Goal: Use online tool/utility: Utilize a website feature to perform a specific function

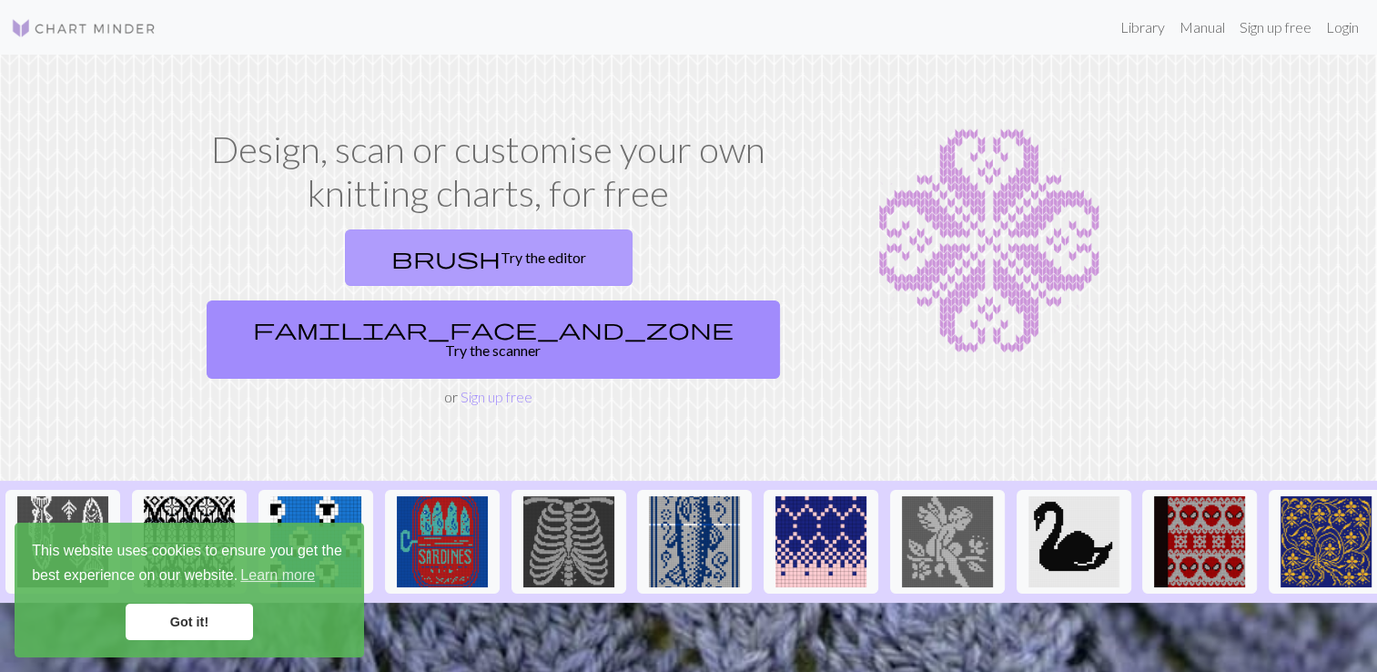
click at [383, 259] on link "brush Try the editor" at bounding box center [489, 257] width 288 height 56
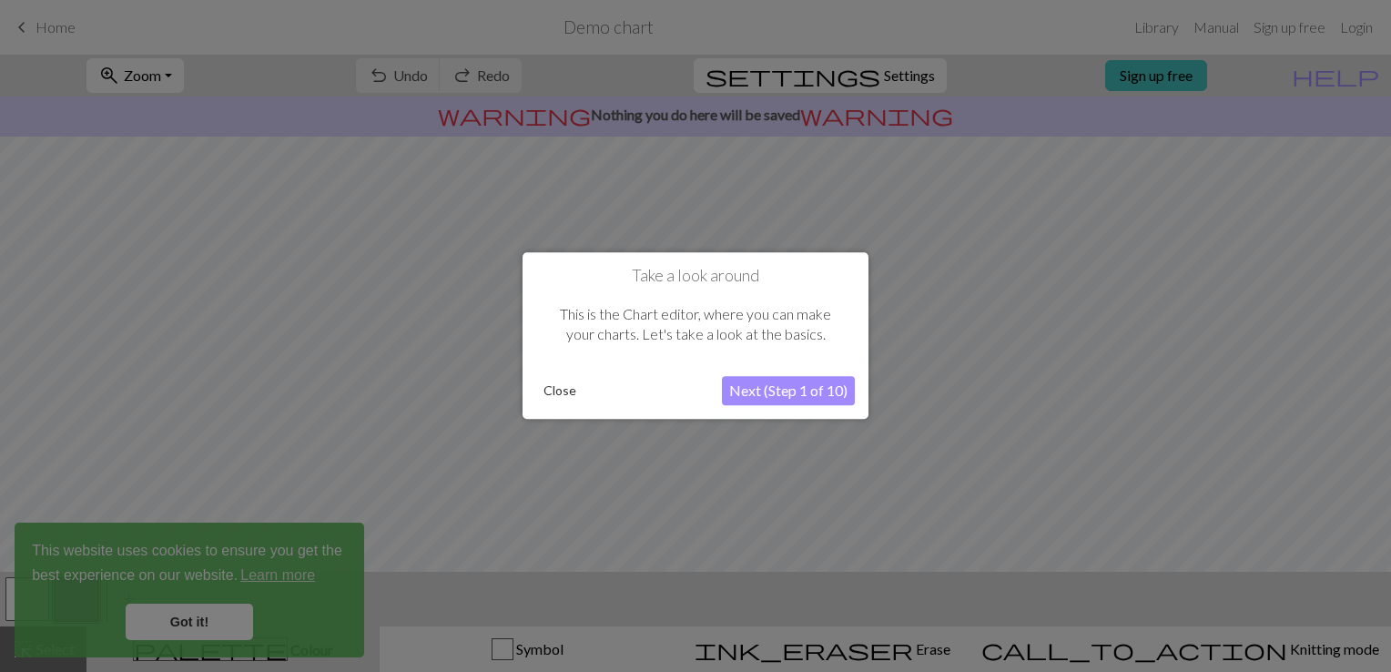
click at [809, 390] on button "Next (Step 1 of 10)" at bounding box center [788, 391] width 133 height 29
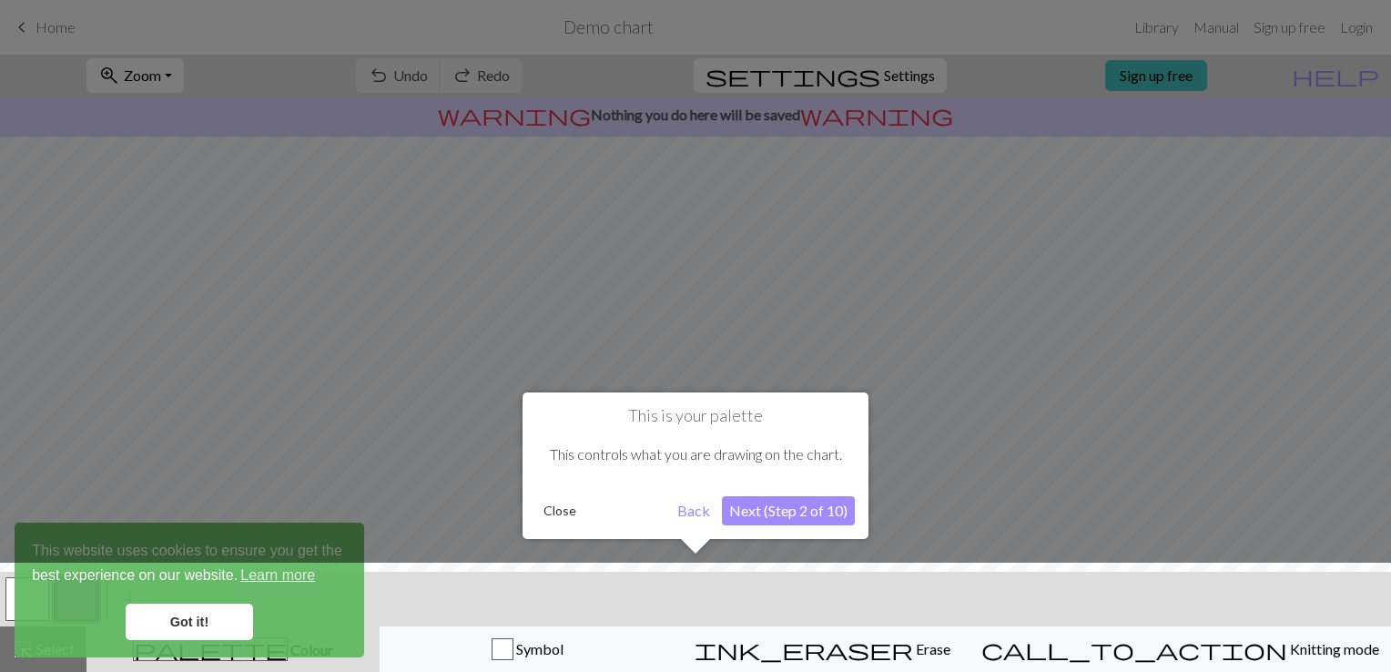
click at [548, 512] on button "Close" at bounding box center [559, 510] width 47 height 27
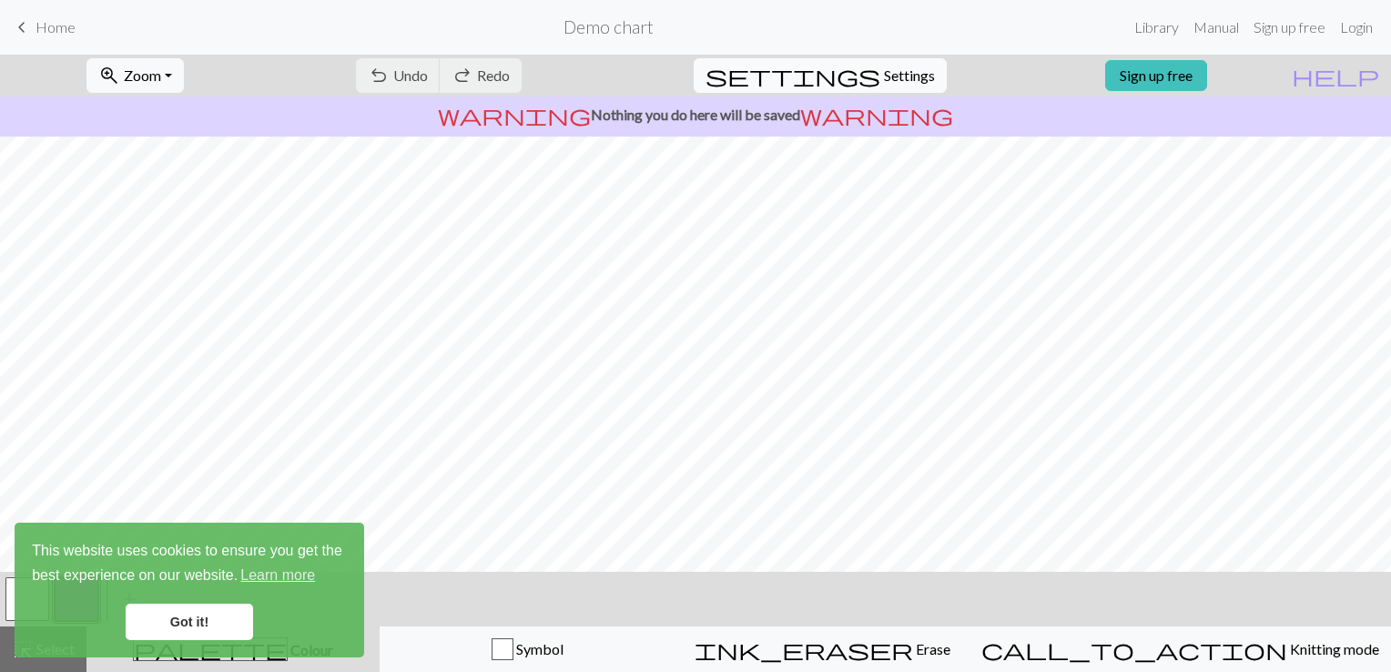
click at [892, 69] on span "Settings" at bounding box center [909, 76] width 51 height 22
select select "aran"
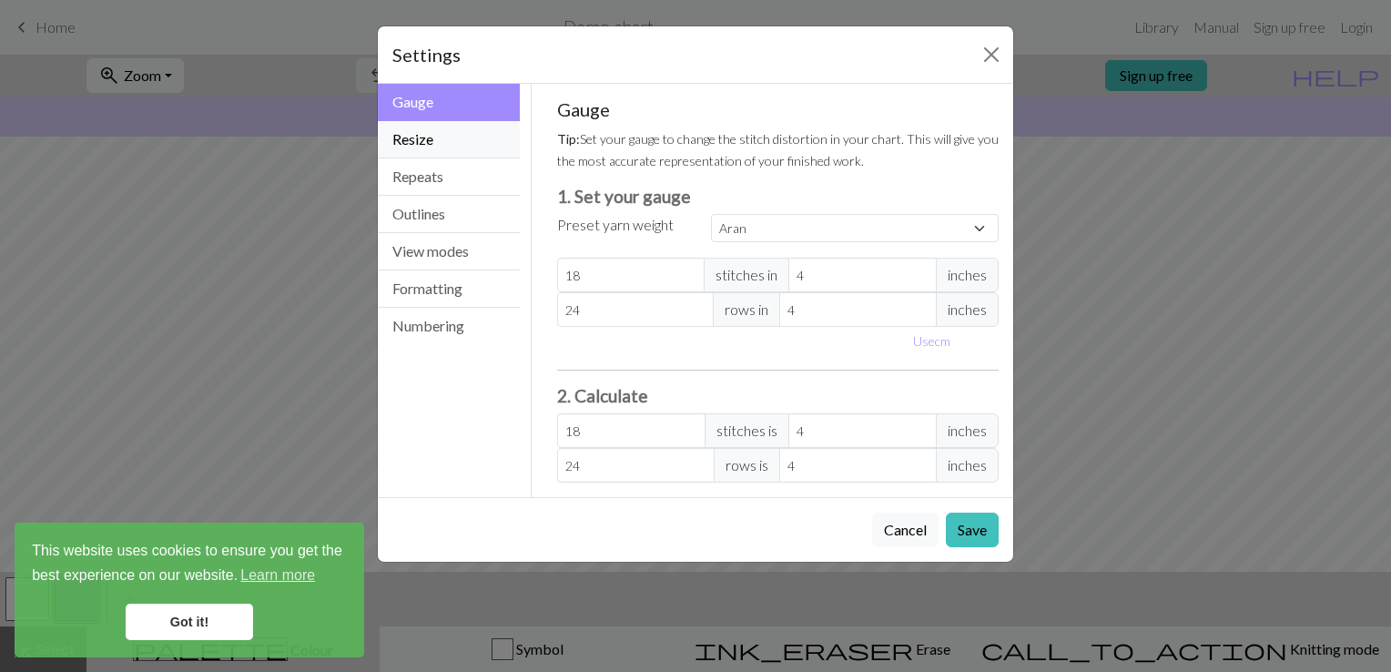
click at [466, 131] on button "Resize" at bounding box center [449, 139] width 142 height 37
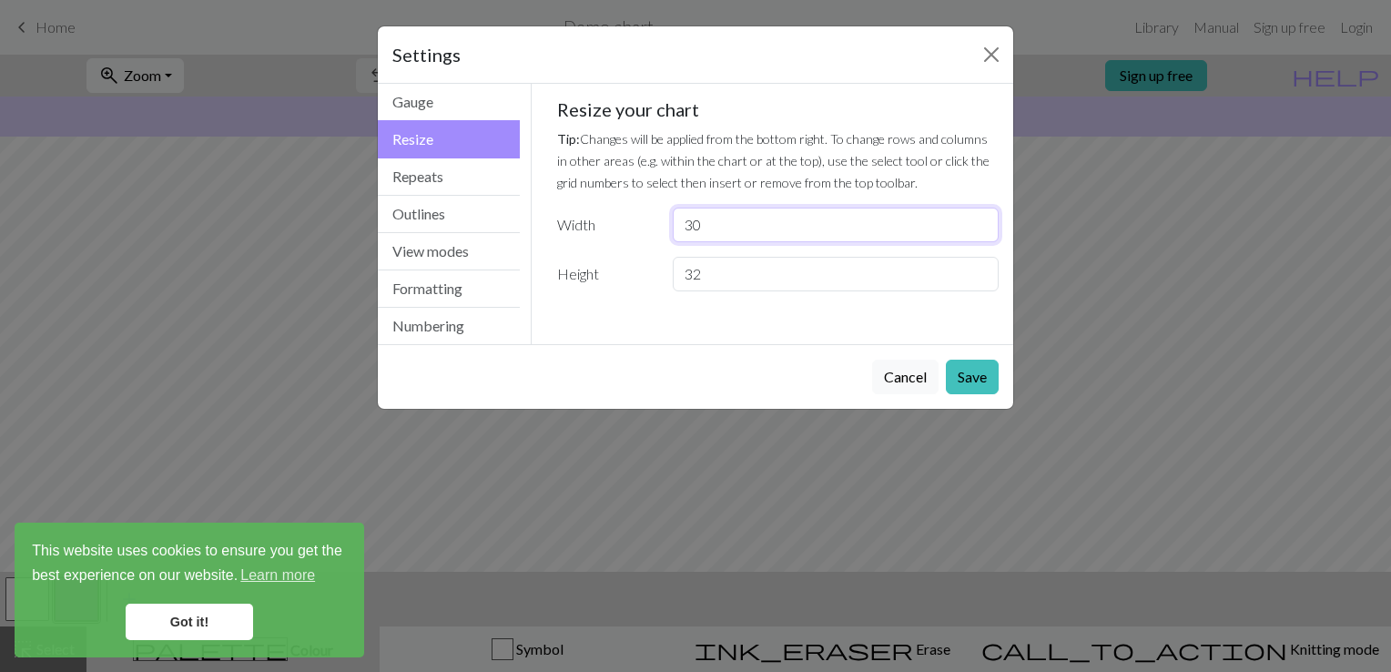
drag, startPoint x: 724, startPoint y: 225, endPoint x: 688, endPoint y: 222, distance: 35.6
click at [675, 224] on input "30" at bounding box center [836, 225] width 326 height 35
type input "135"
click at [741, 281] on input "32" at bounding box center [836, 274] width 326 height 35
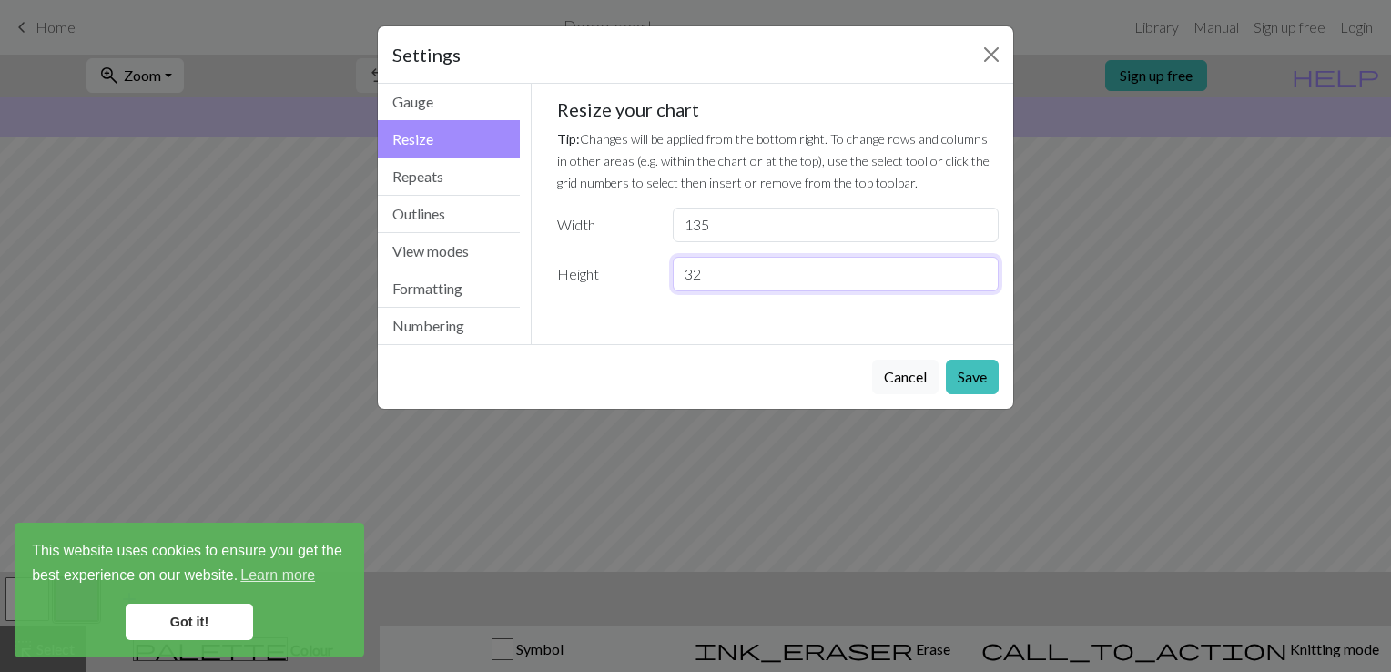
drag, startPoint x: 746, startPoint y: 281, endPoint x: 682, endPoint y: 281, distance: 63.7
click at [682, 281] on input "32" at bounding box center [836, 274] width 326 height 35
type input "66"
click at [963, 366] on button "Save" at bounding box center [972, 377] width 53 height 35
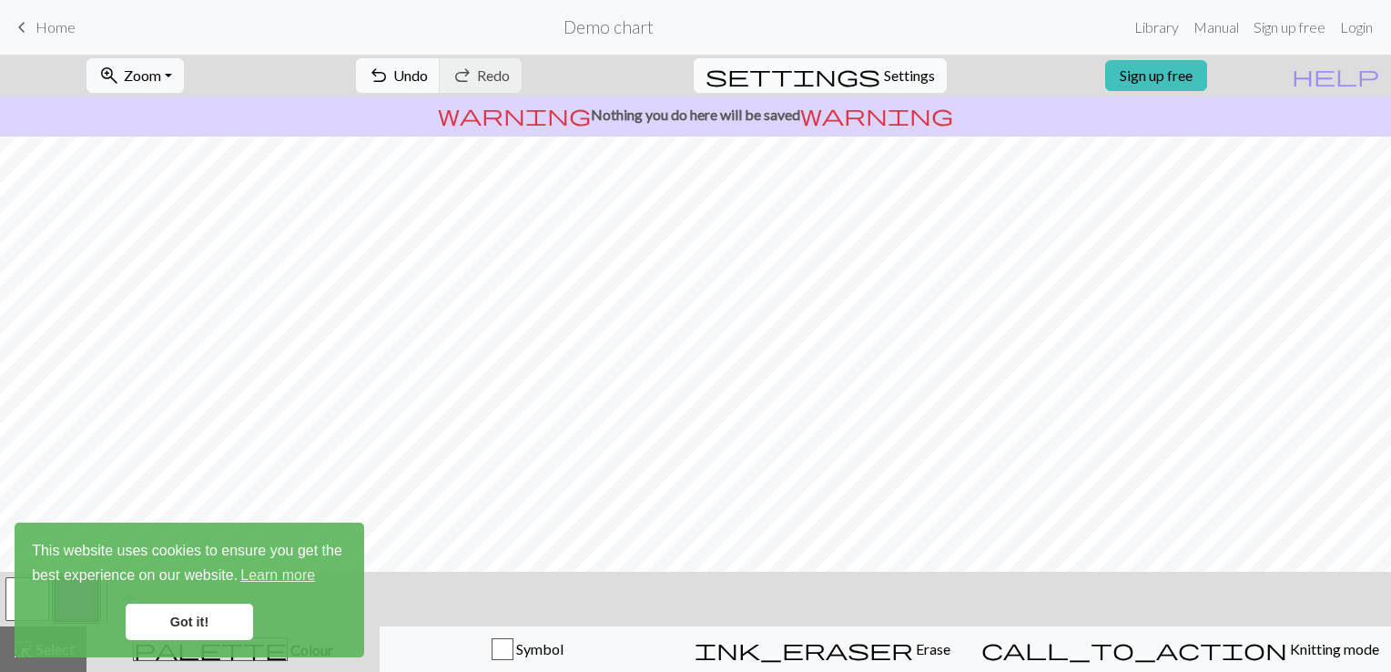
click at [884, 70] on span "Settings" at bounding box center [909, 76] width 51 height 22
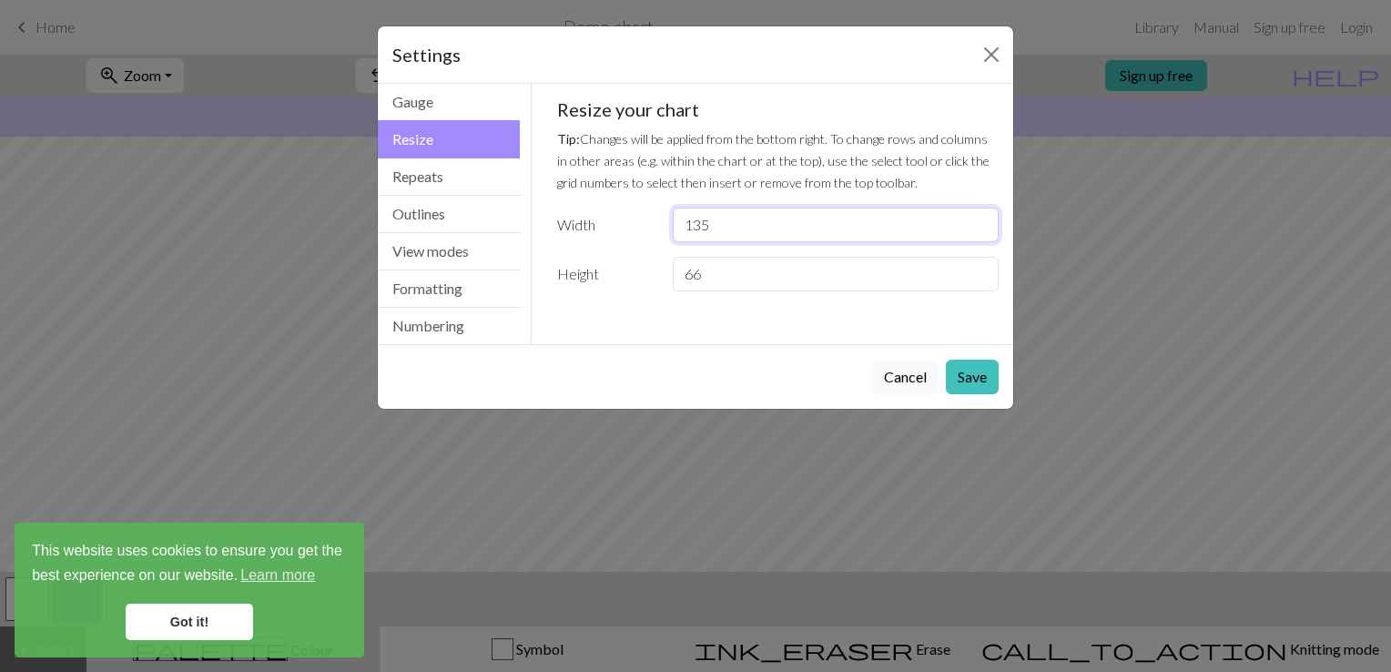
drag, startPoint x: 728, startPoint y: 222, endPoint x: 683, endPoint y: 225, distance: 45.6
click at [683, 225] on input "135" at bounding box center [836, 225] width 326 height 35
drag, startPoint x: 721, startPoint y: 274, endPoint x: 677, endPoint y: 275, distance: 43.7
click at [677, 275] on input "66" at bounding box center [836, 274] width 326 height 35
type input "135"
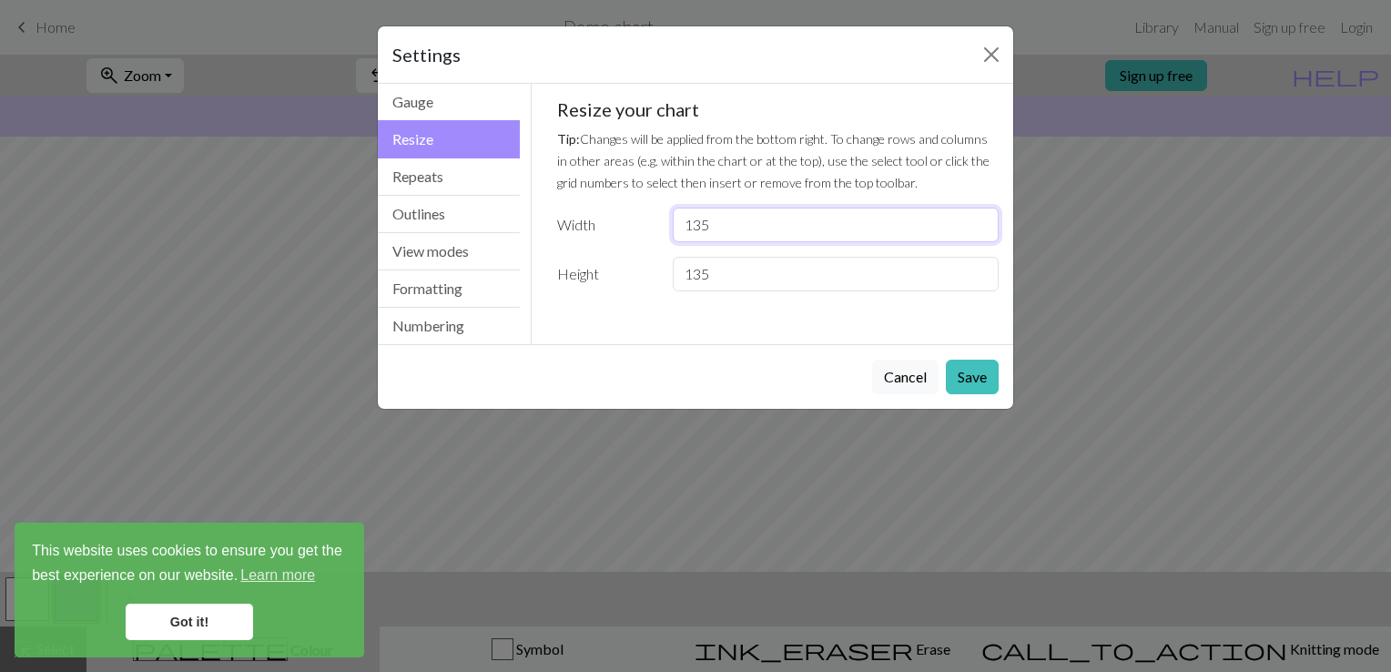
click at [714, 238] on input "135" at bounding box center [836, 225] width 326 height 35
type input "1"
type input "66"
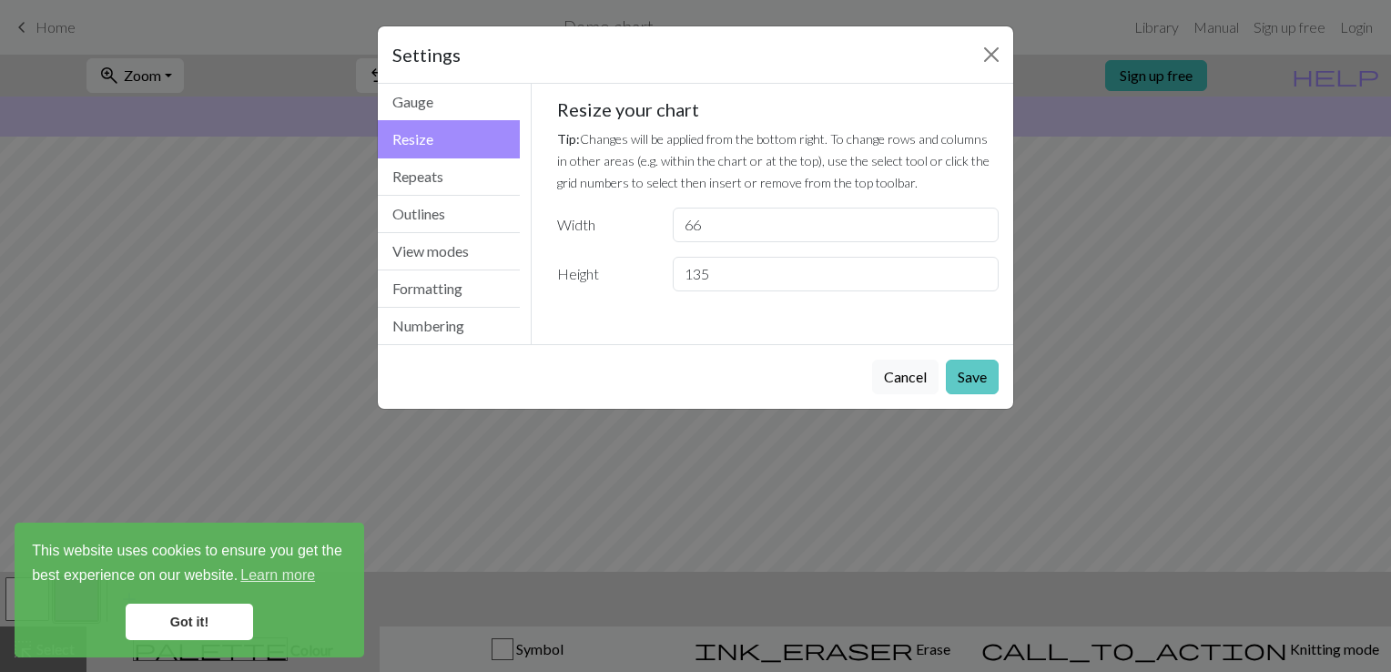
click at [961, 370] on button "Save" at bounding box center [972, 377] width 53 height 35
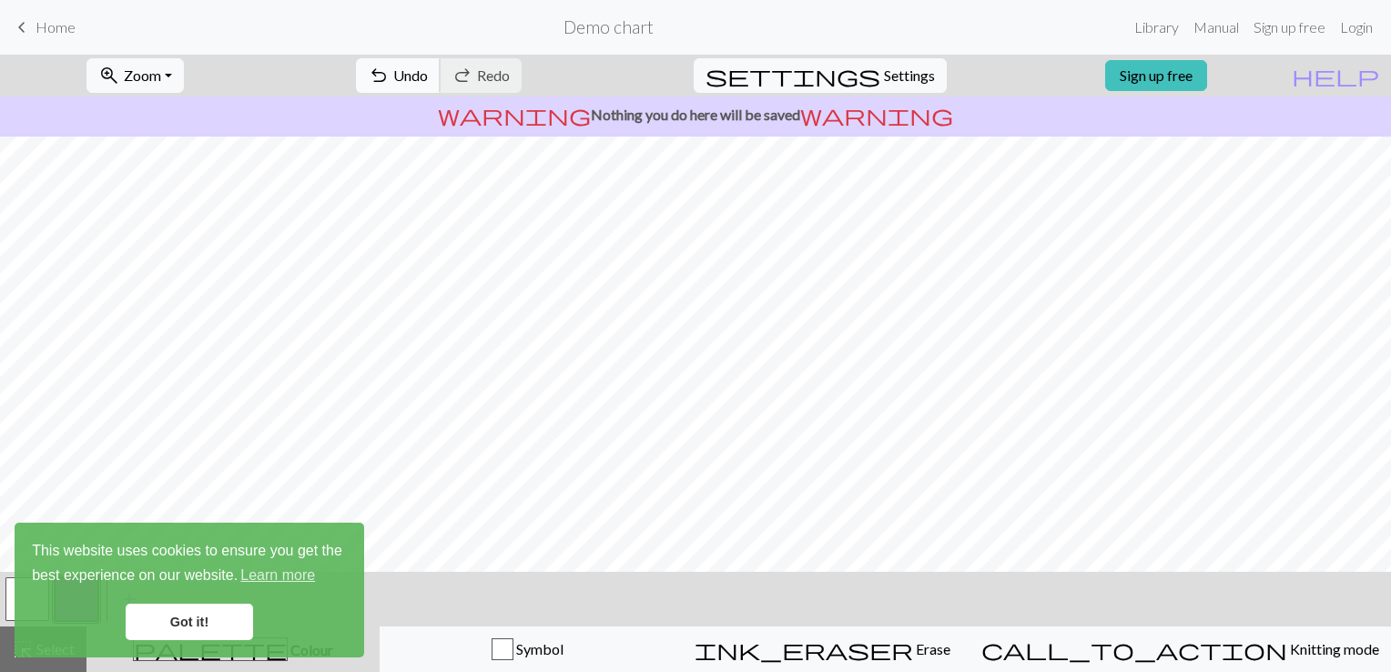
click at [428, 79] on span "Undo" at bounding box center [410, 74] width 35 height 17
click at [193, 624] on link "Got it!" at bounding box center [189, 622] width 127 height 36
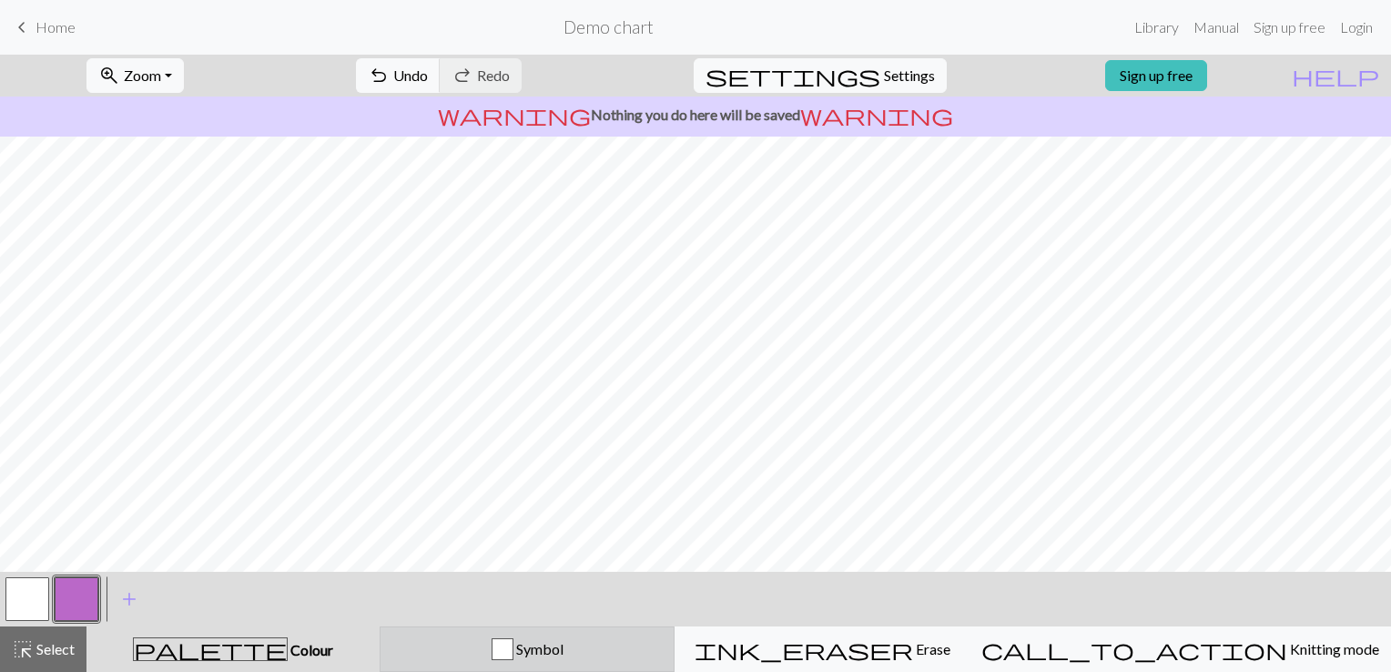
click at [554, 635] on button "Symbol" at bounding box center [527, 649] width 295 height 46
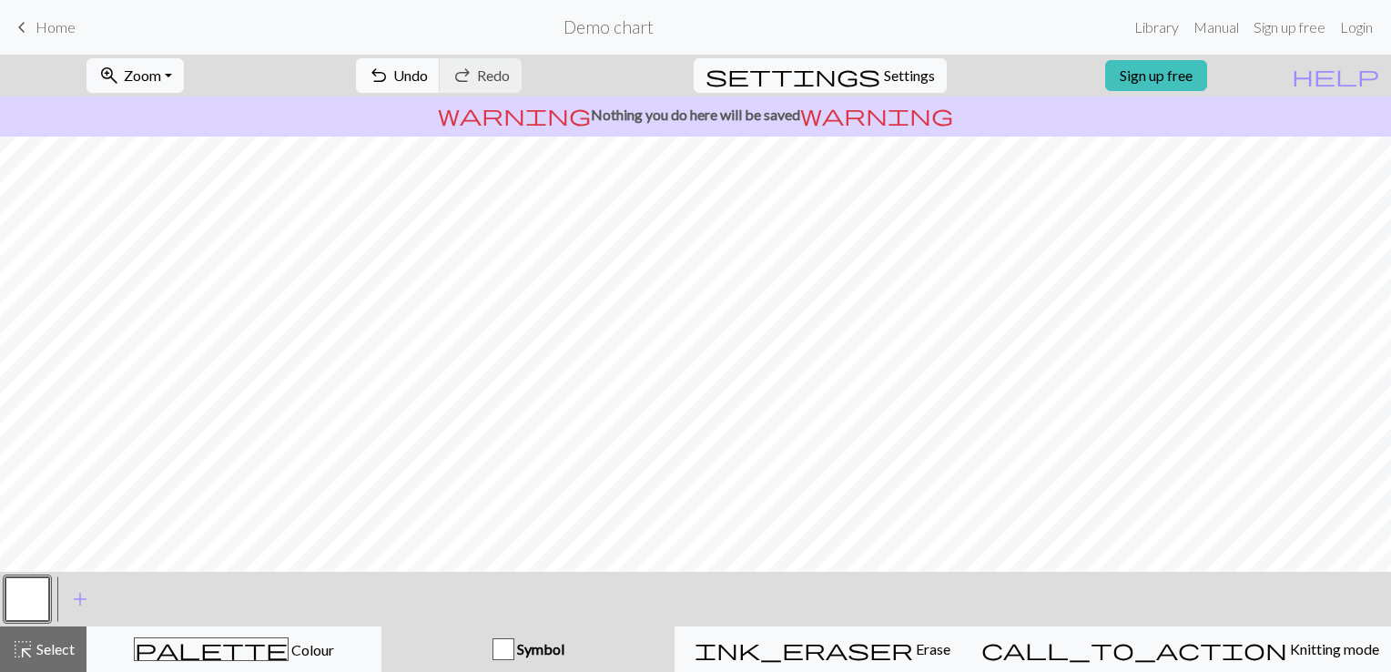
click at [564, 646] on span "Symbol" at bounding box center [539, 648] width 50 height 17
click at [67, 589] on button "add Add a symbol" at bounding box center [80, 599] width 46 height 46
click at [73, 598] on button "button" at bounding box center [77, 599] width 44 height 44
click at [33, 599] on button "button" at bounding box center [27, 599] width 44 height 44
click at [36, 599] on button "button" at bounding box center [27, 599] width 44 height 44
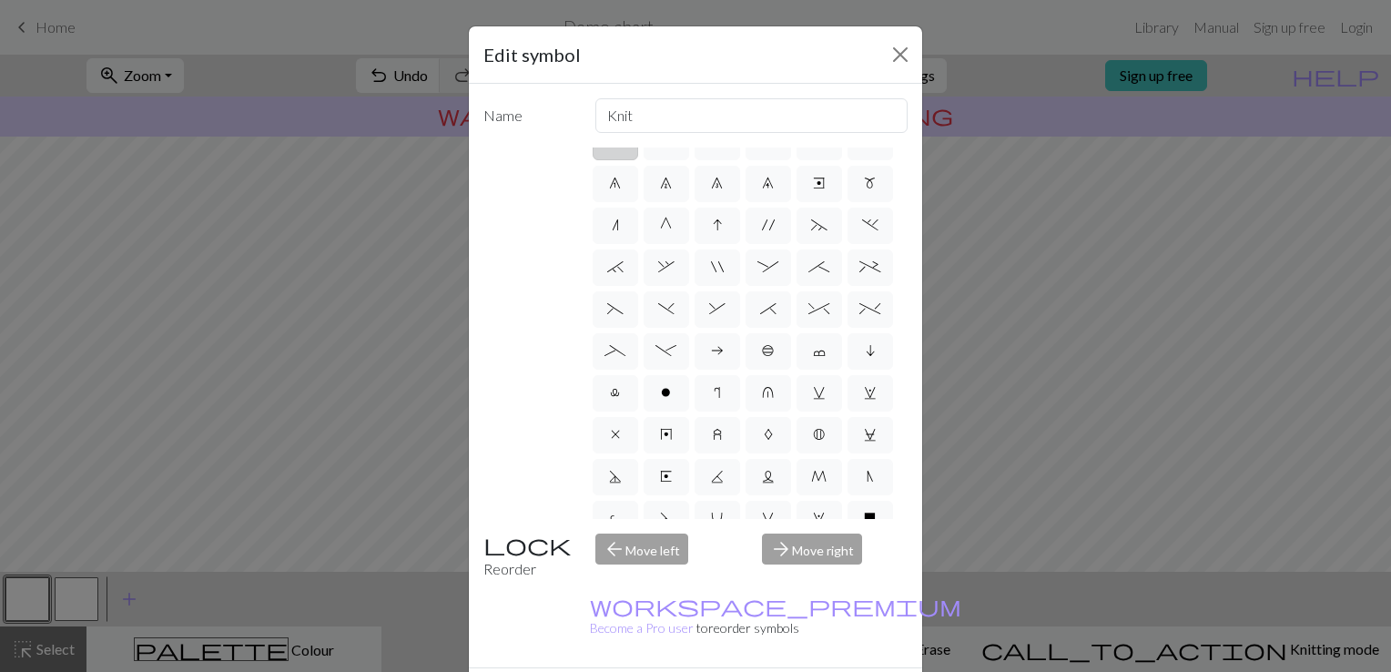
scroll to position [182, 0]
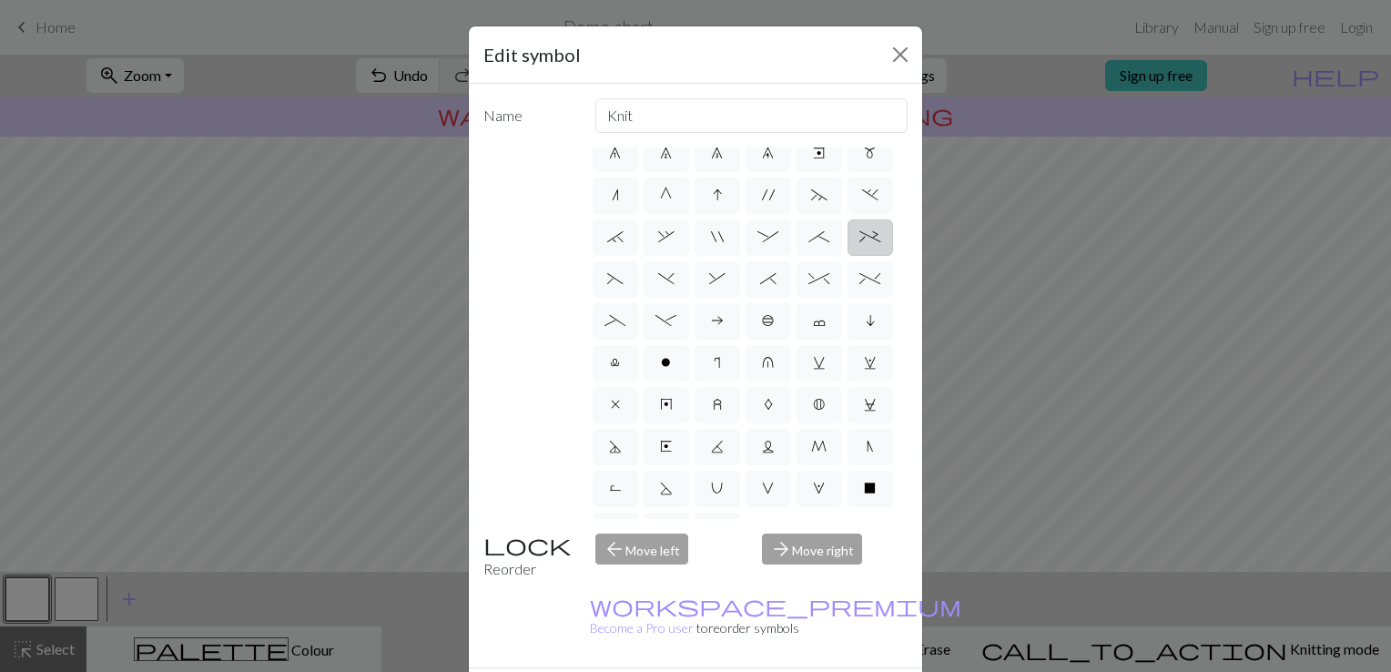
drag, startPoint x: 775, startPoint y: 300, endPoint x: 643, endPoint y: 338, distance: 137.2
click at [847, 256] on label "+" at bounding box center [870, 237] width 46 height 36
click at [859, 408] on input "+" at bounding box center [865, 414] width 12 height 12
radio input "true"
type input "2 stitch left purl twist cable"
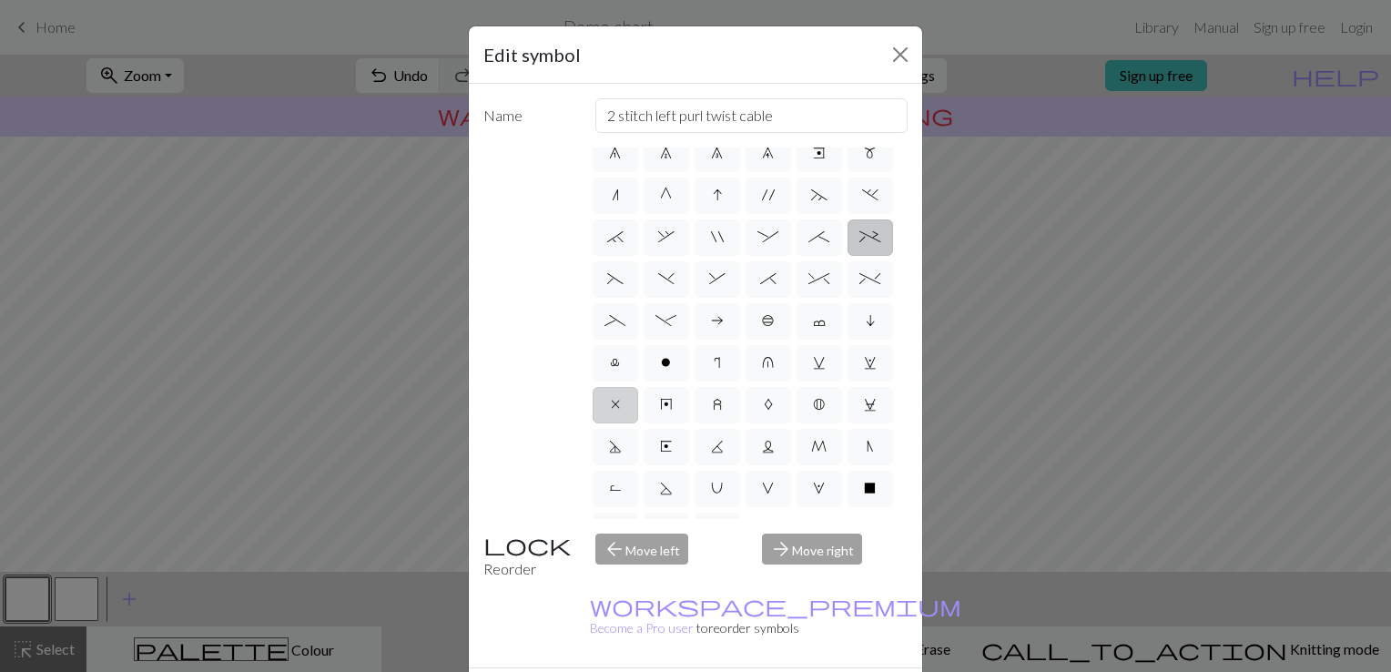
click at [611, 411] on span "x" at bounding box center [615, 404] width 9 height 15
click at [611, 575] on input "x" at bounding box center [617, 581] width 12 height 12
radio input "true"
type input "no stitch"
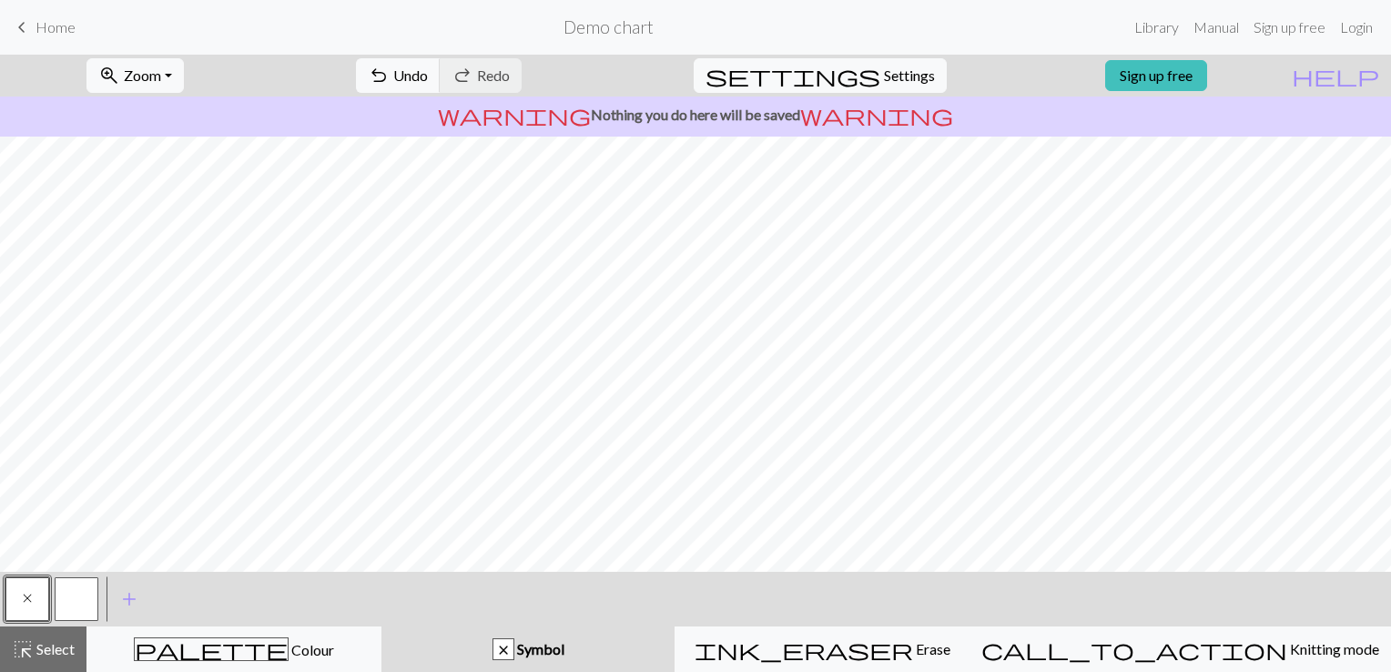
click at [66, 591] on button "button" at bounding box center [77, 599] width 44 height 44
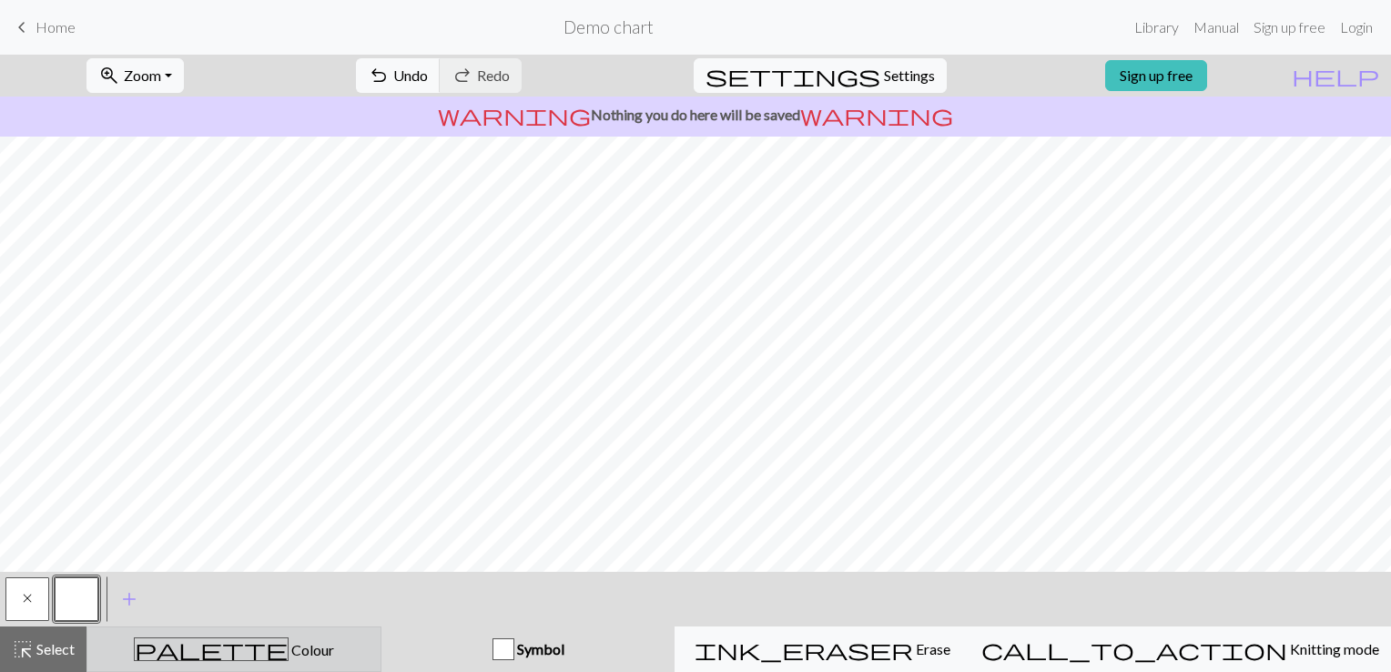
click at [292, 644] on div "palette Colour Colour" at bounding box center [233, 649] width 271 height 24
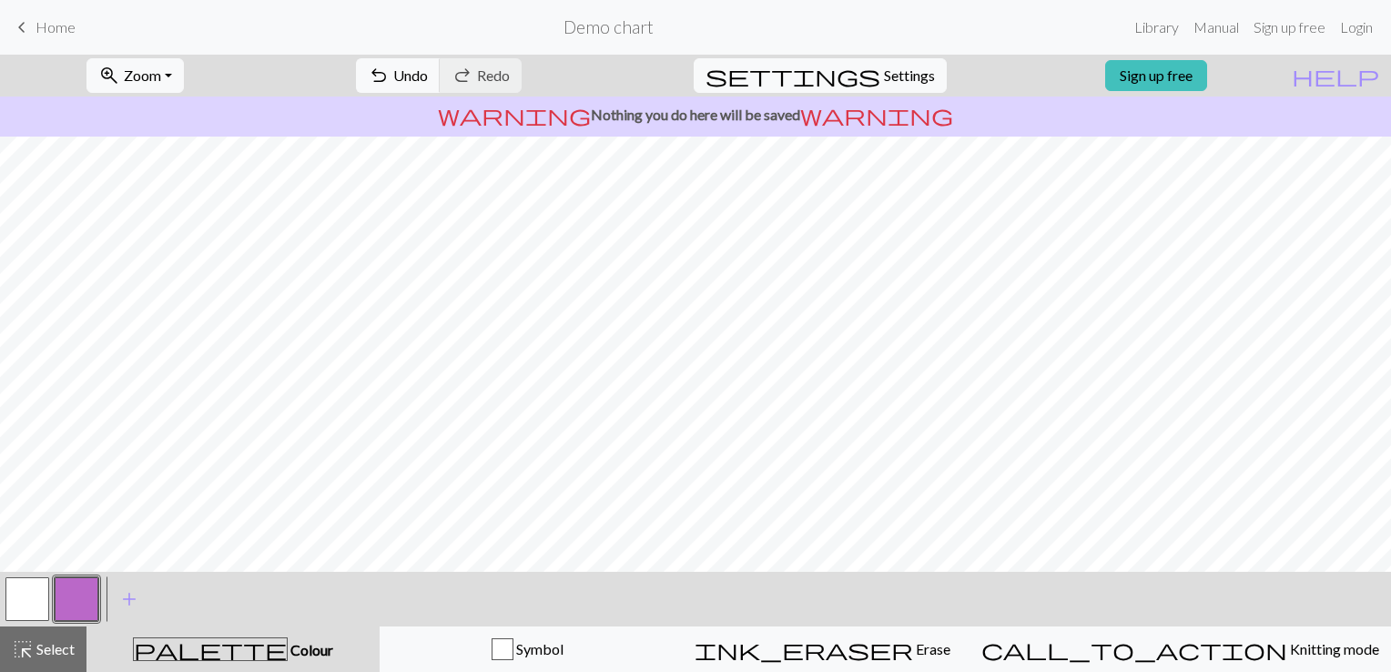
click at [31, 594] on button "button" at bounding box center [27, 599] width 44 height 44
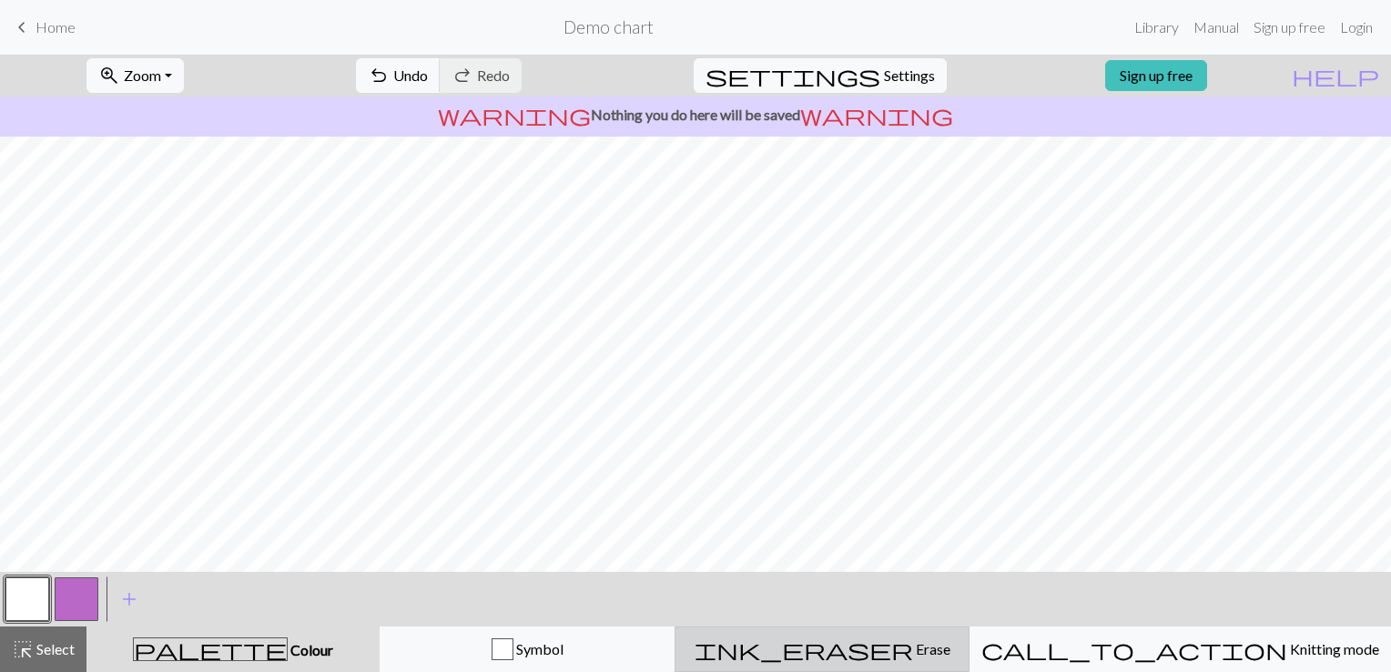
click at [913, 644] on span "Erase" at bounding box center [931, 648] width 37 height 17
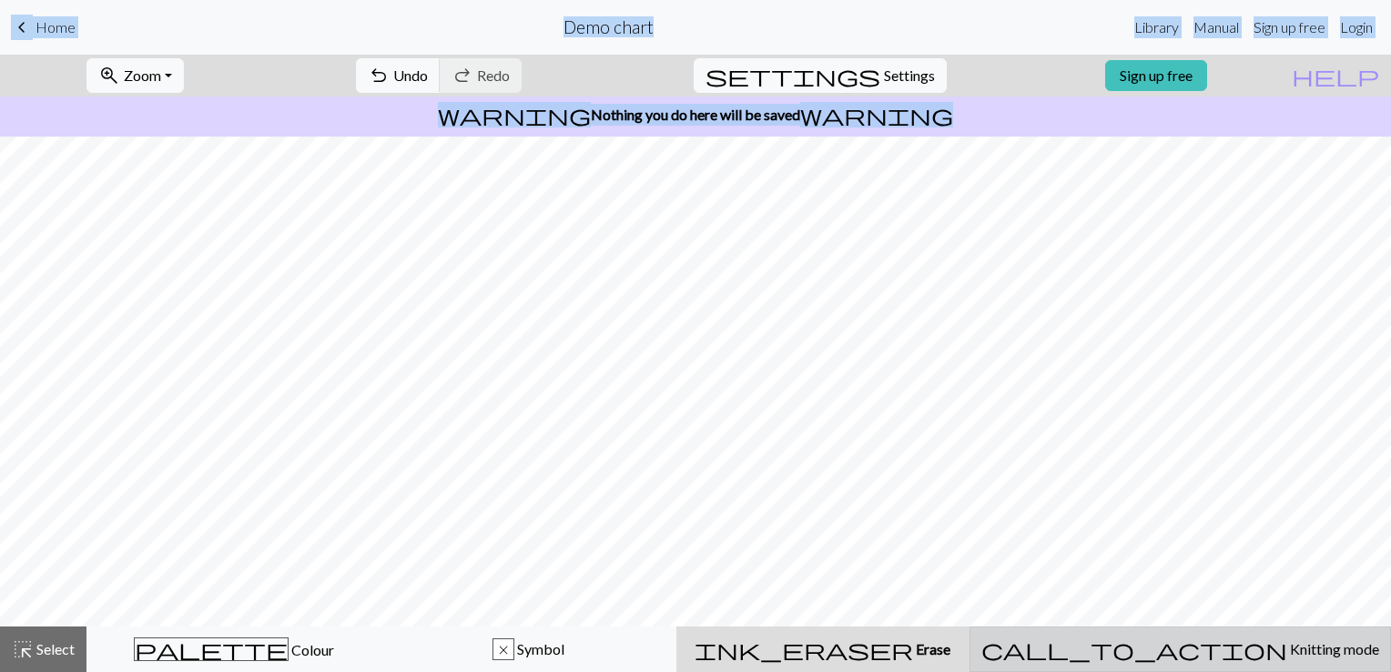
click at [1158, 654] on div "call_to_action Knitting mode Knitting mode" at bounding box center [1180, 649] width 398 height 22
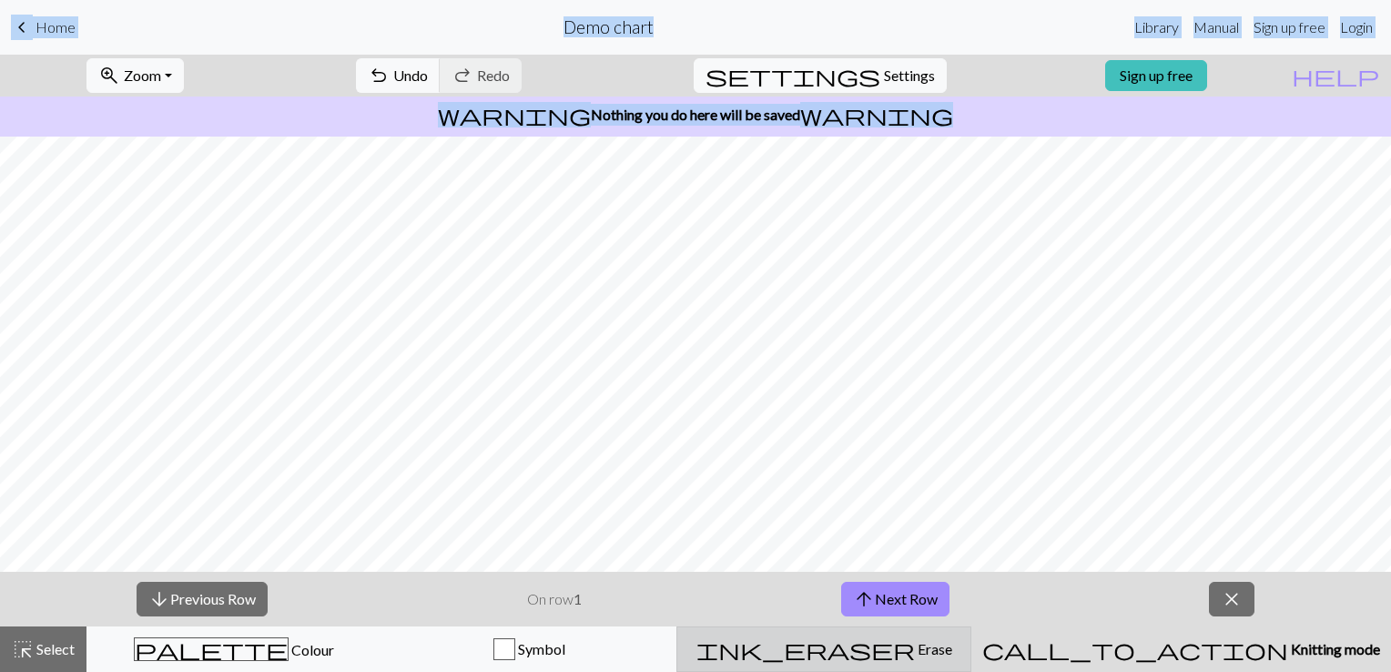
click at [912, 659] on div "ink_eraser Erase Erase" at bounding box center [823, 649] width 271 height 22
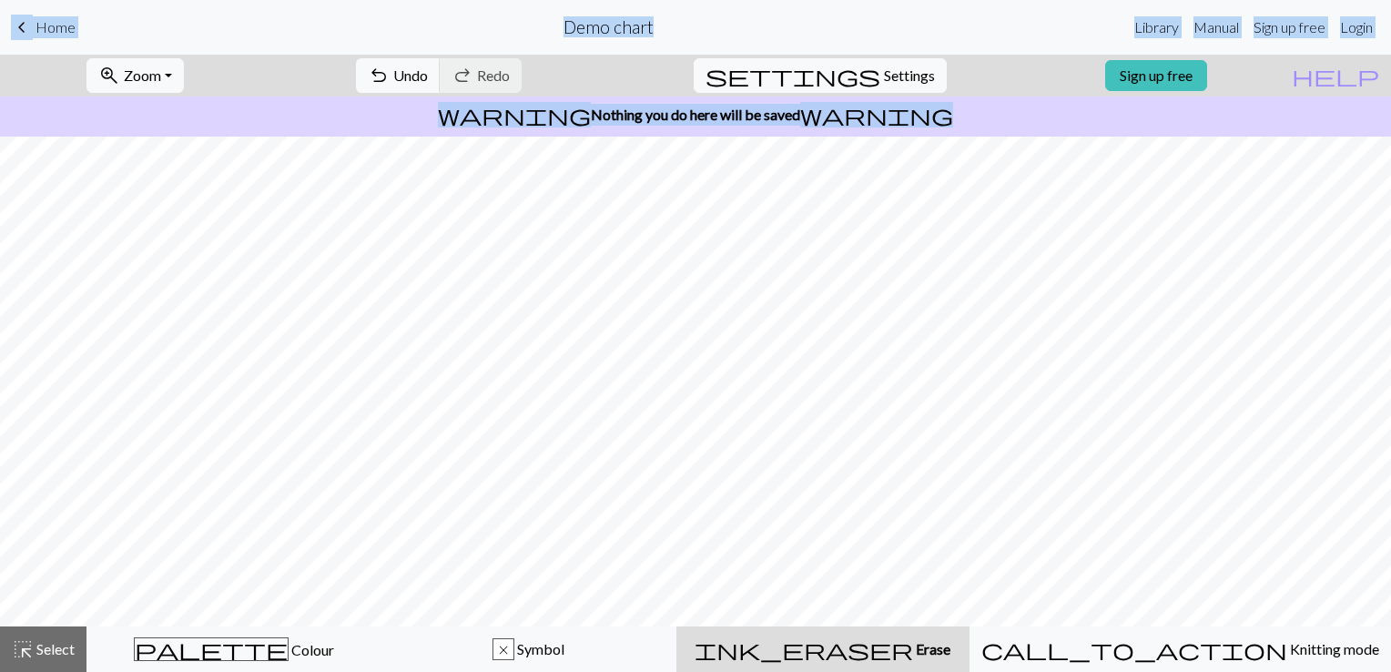
click at [969, 632] on button "ink_eraser Erase Erase" at bounding box center [822, 649] width 293 height 46
click at [54, 639] on div "highlight_alt Select Select" at bounding box center [43, 649] width 63 height 22
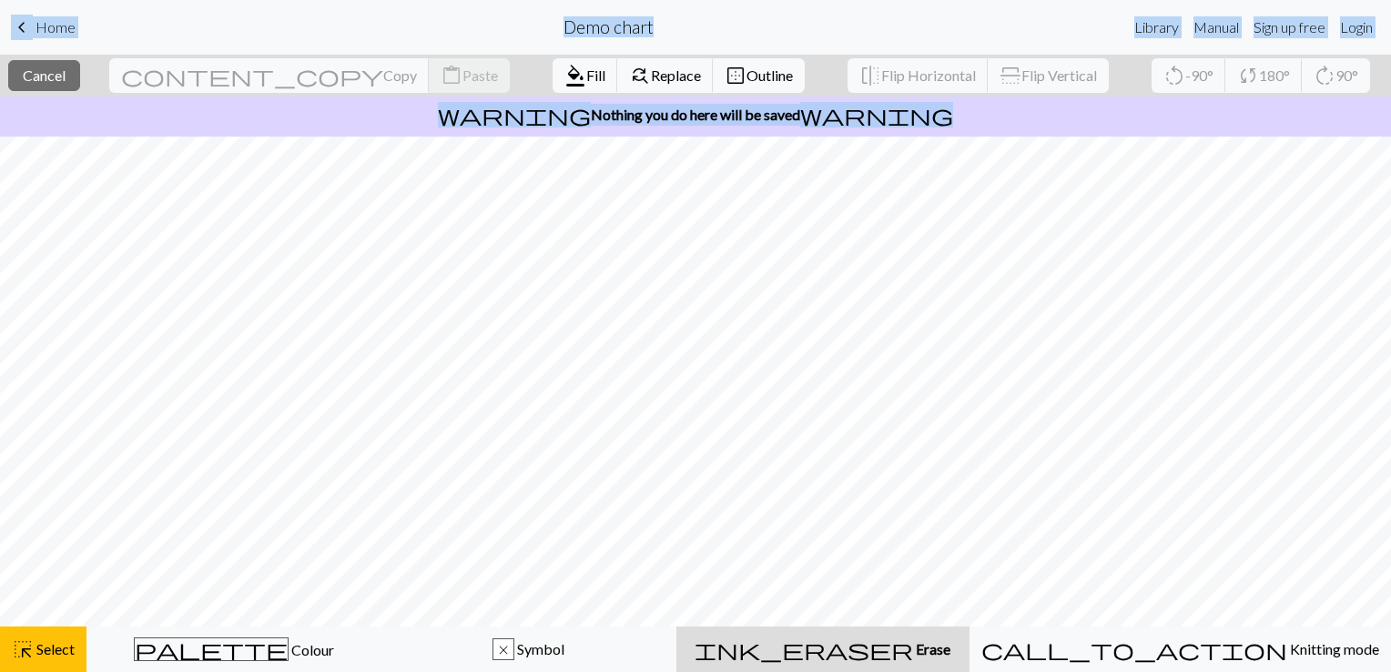
click at [887, 654] on span "ink_eraser" at bounding box center [804, 648] width 218 height 25
click at [725, 71] on span "border_outer" at bounding box center [736, 75] width 22 height 25
